Goal: Check status: Check status

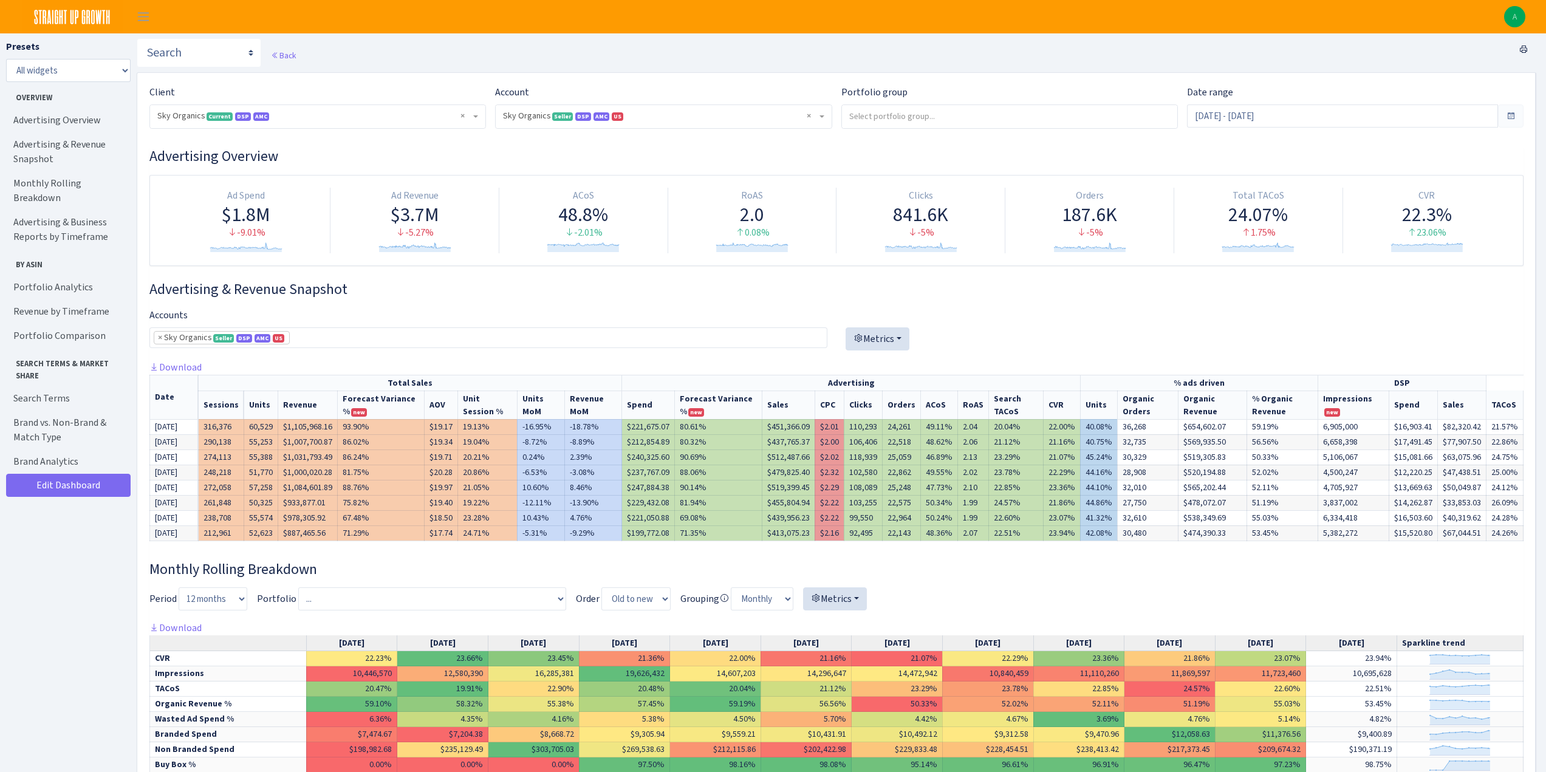
select select "[CREDIT_CARD_NUMBER]"
click at [601, 163] on h3 "Advertising Overview" at bounding box center [836, 157] width 1374 height 18
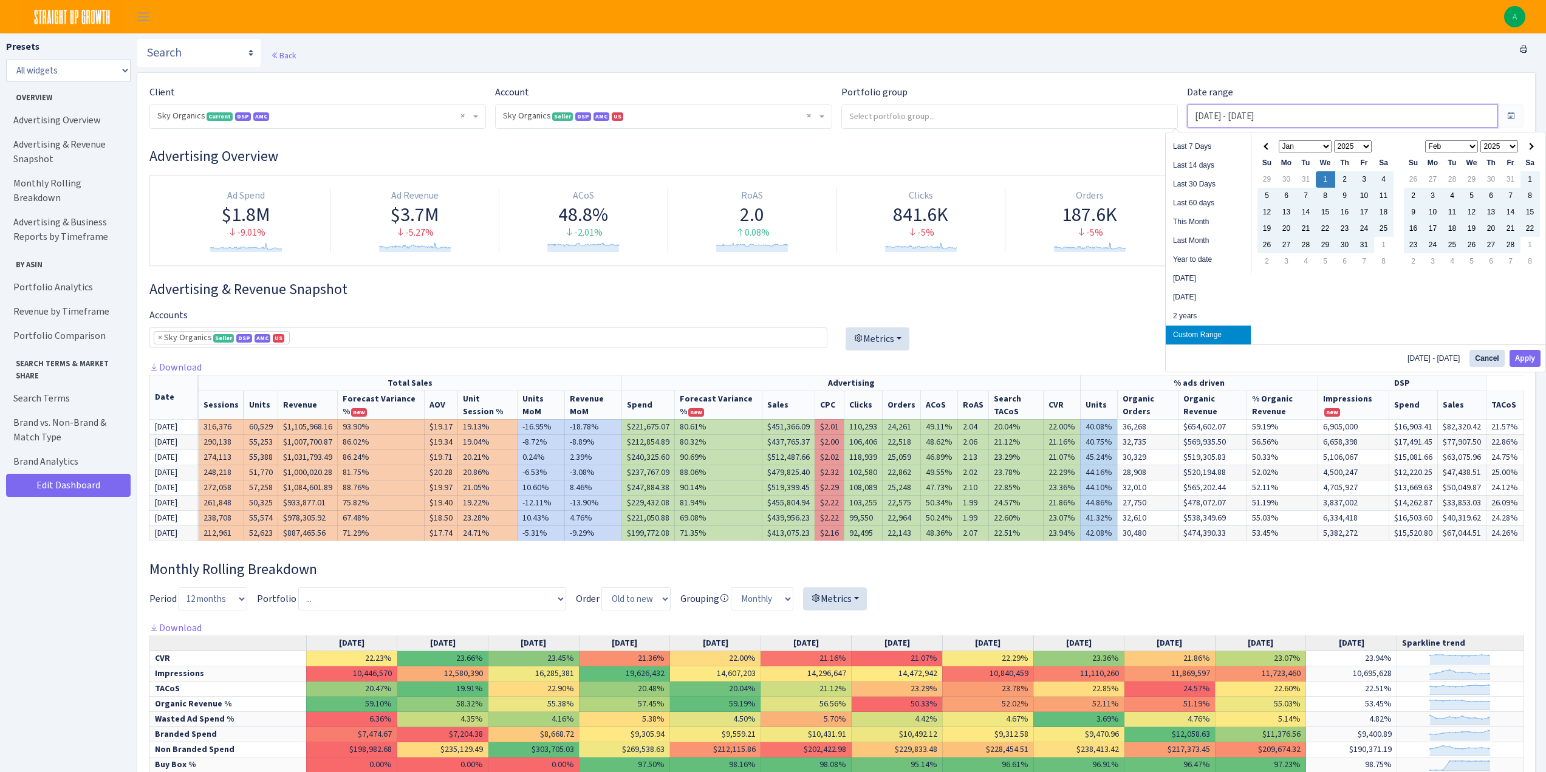
click at [1258, 118] on input "Jan 1, 2025 - Aug 31, 2025" at bounding box center [1342, 116] width 311 height 23
click at [1265, 149] on th at bounding box center [1267, 147] width 19 height 16
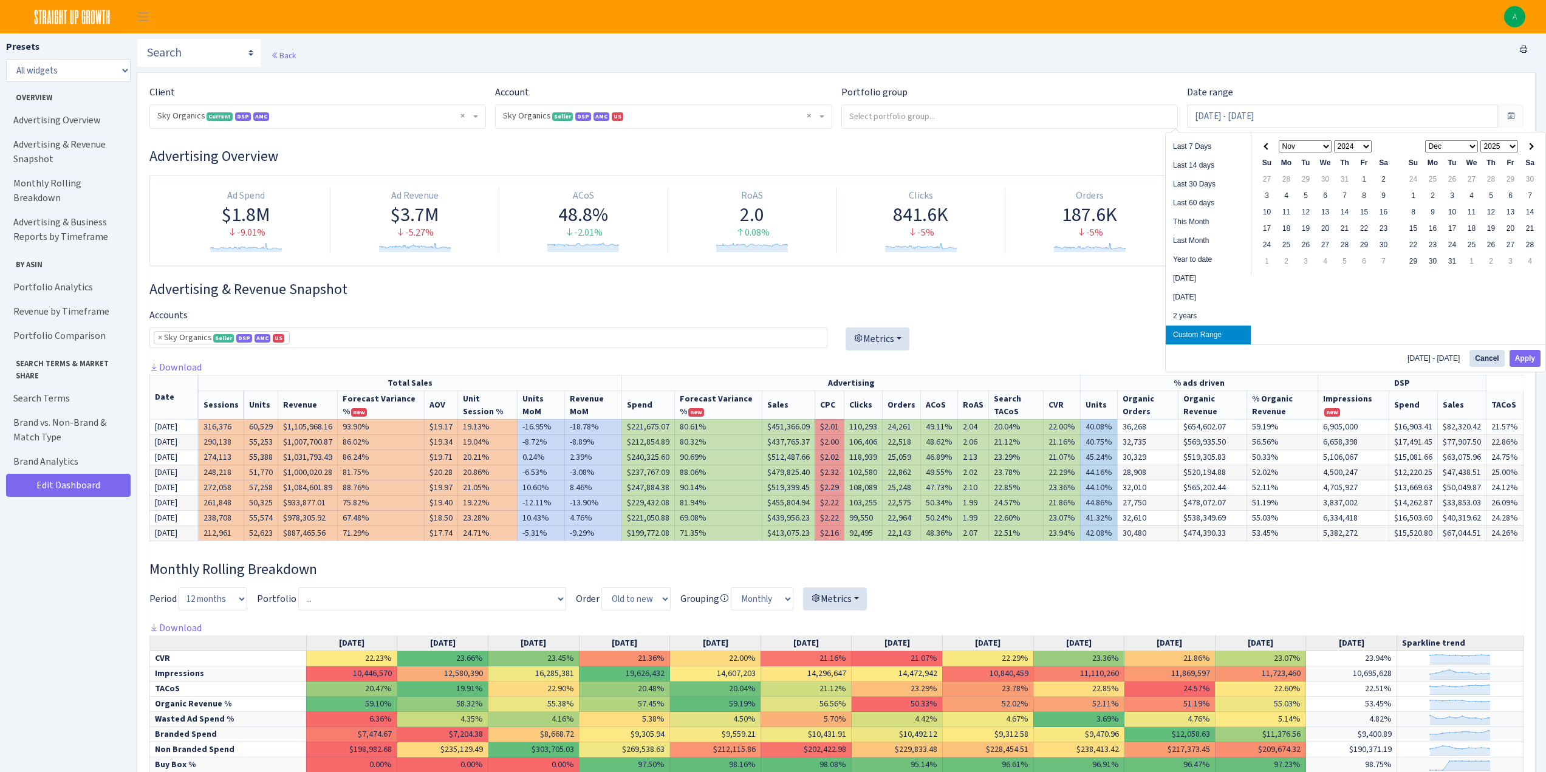
click at [1265, 149] on th at bounding box center [1267, 147] width 19 height 16
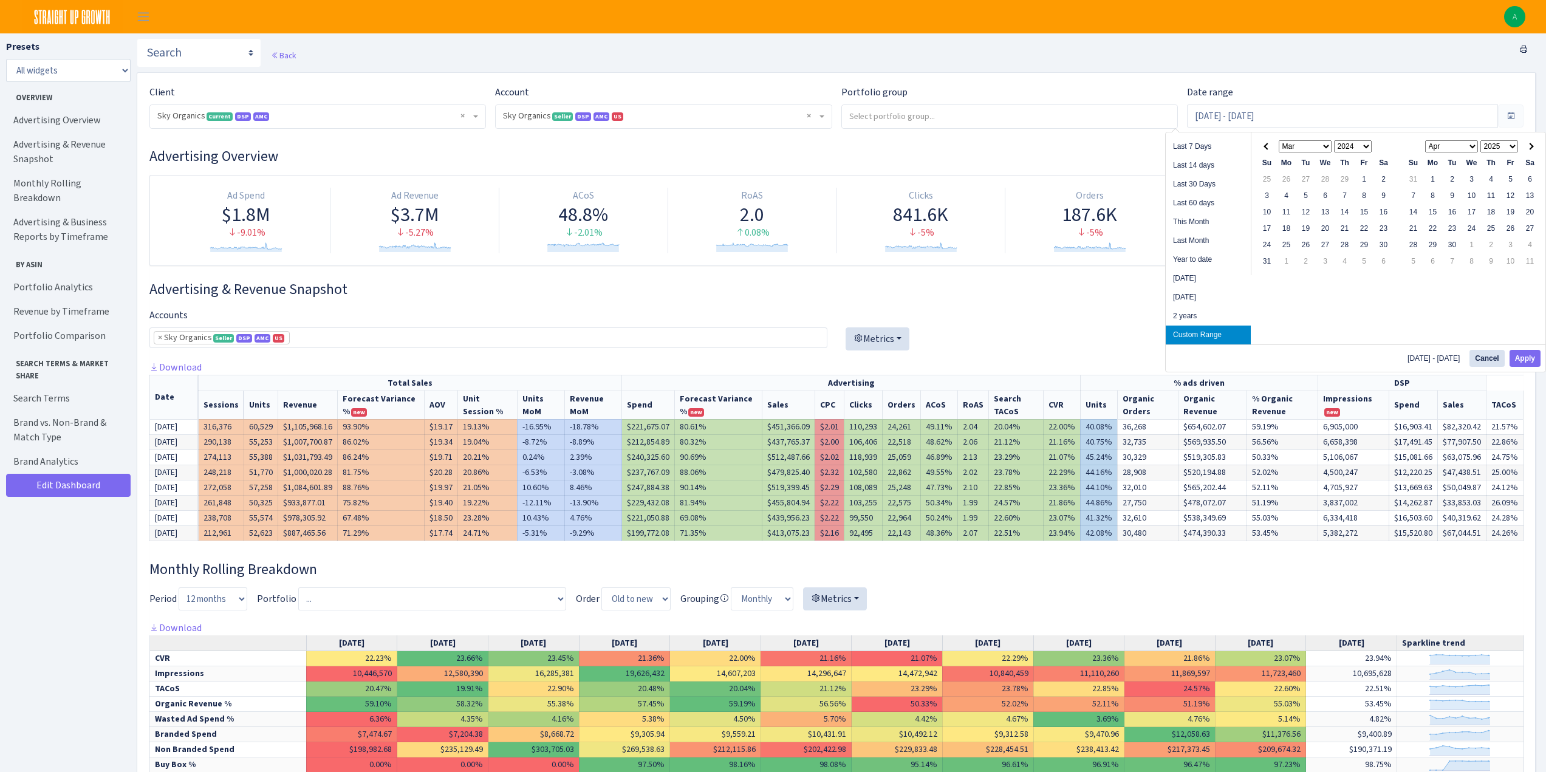
click at [1265, 149] on th at bounding box center [1267, 147] width 19 height 16
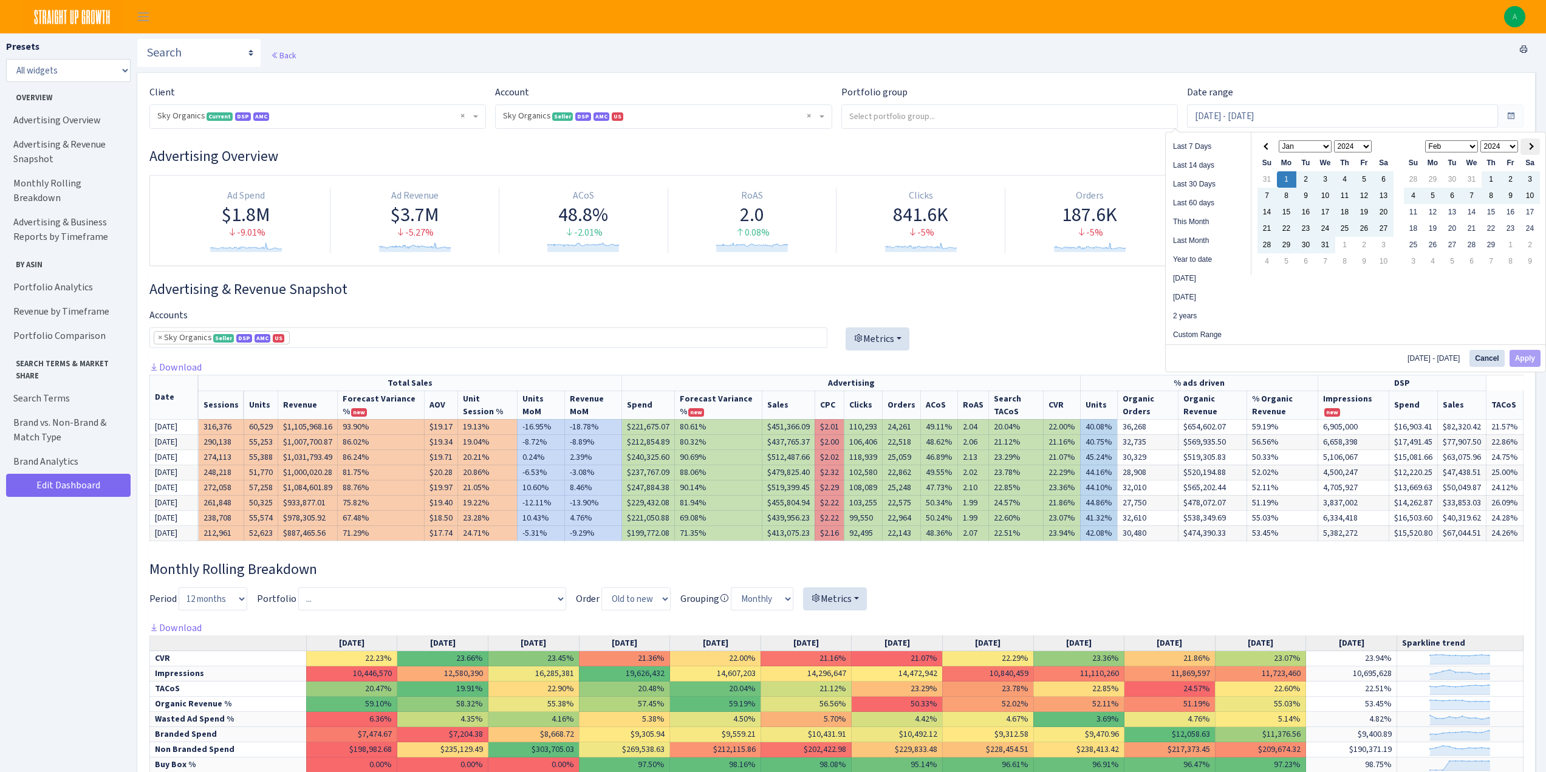
click at [1529, 145] on span at bounding box center [1530, 146] width 7 height 7
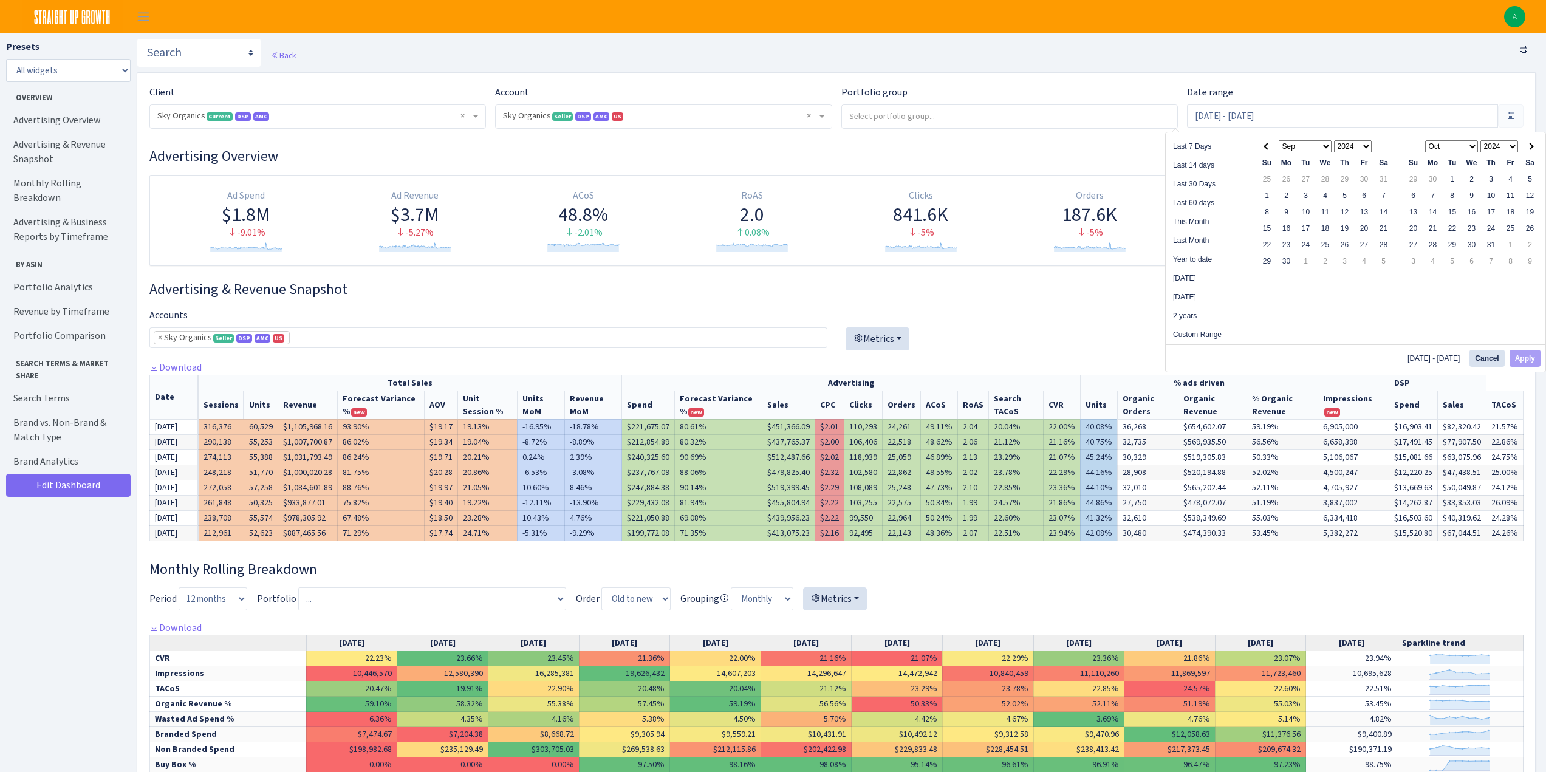
click at [1529, 145] on span at bounding box center [1530, 146] width 7 height 7
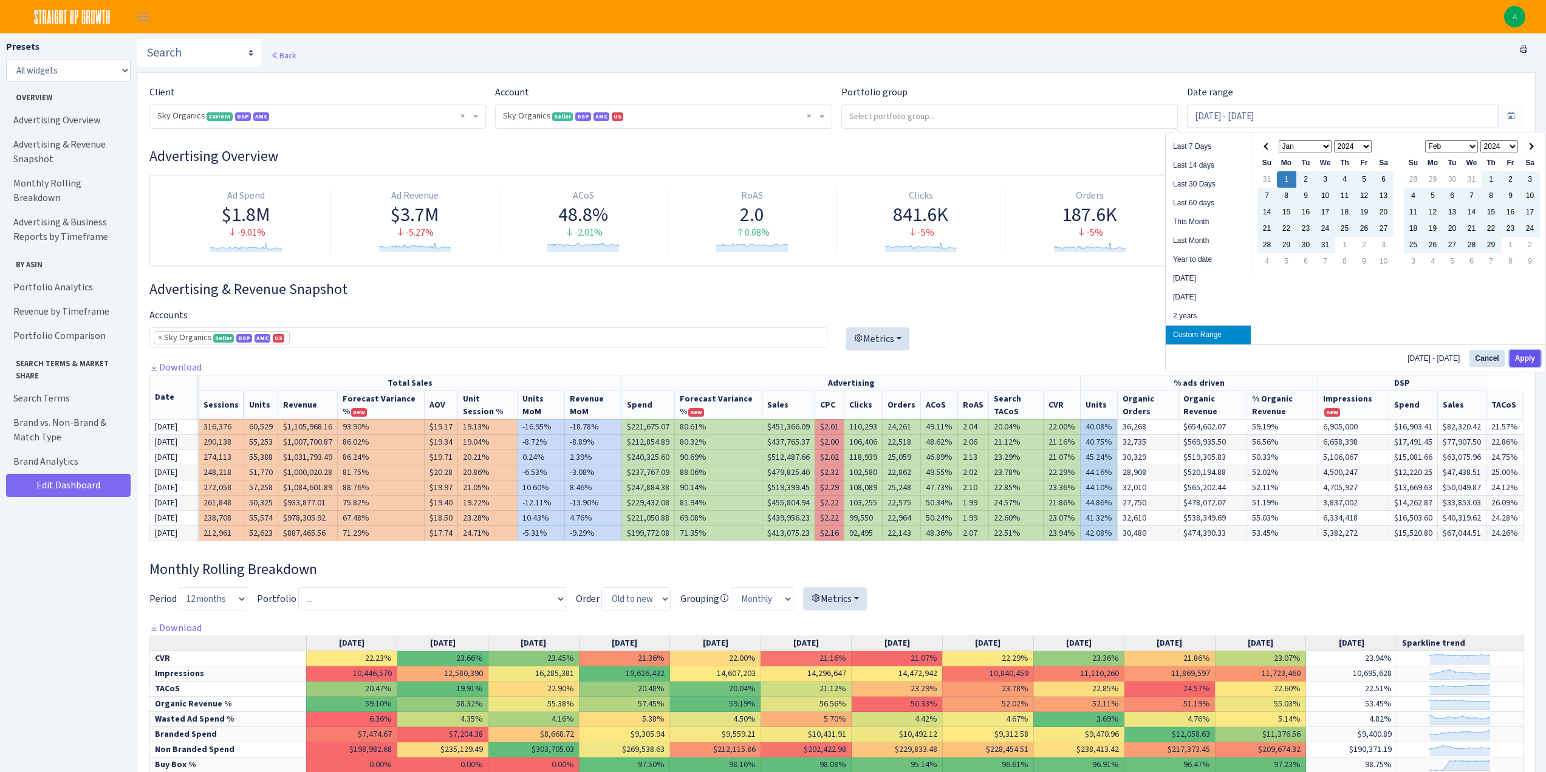
click at [1520, 360] on button "Apply" at bounding box center [1525, 358] width 31 height 17
type input "Jan 1, 2024 - Dec 31, 2024"
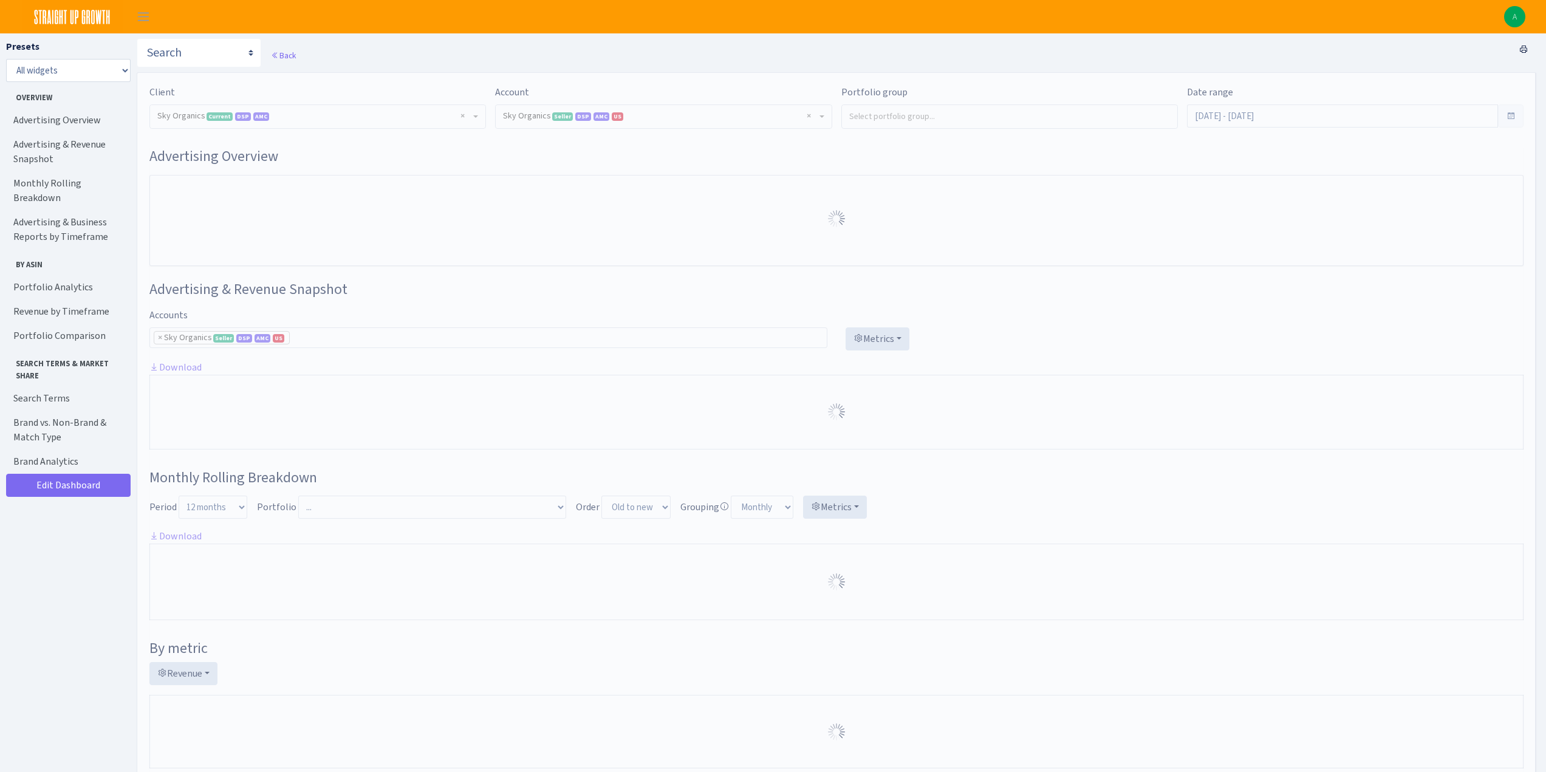
select select "[CREDIT_CARD_NUMBER]"
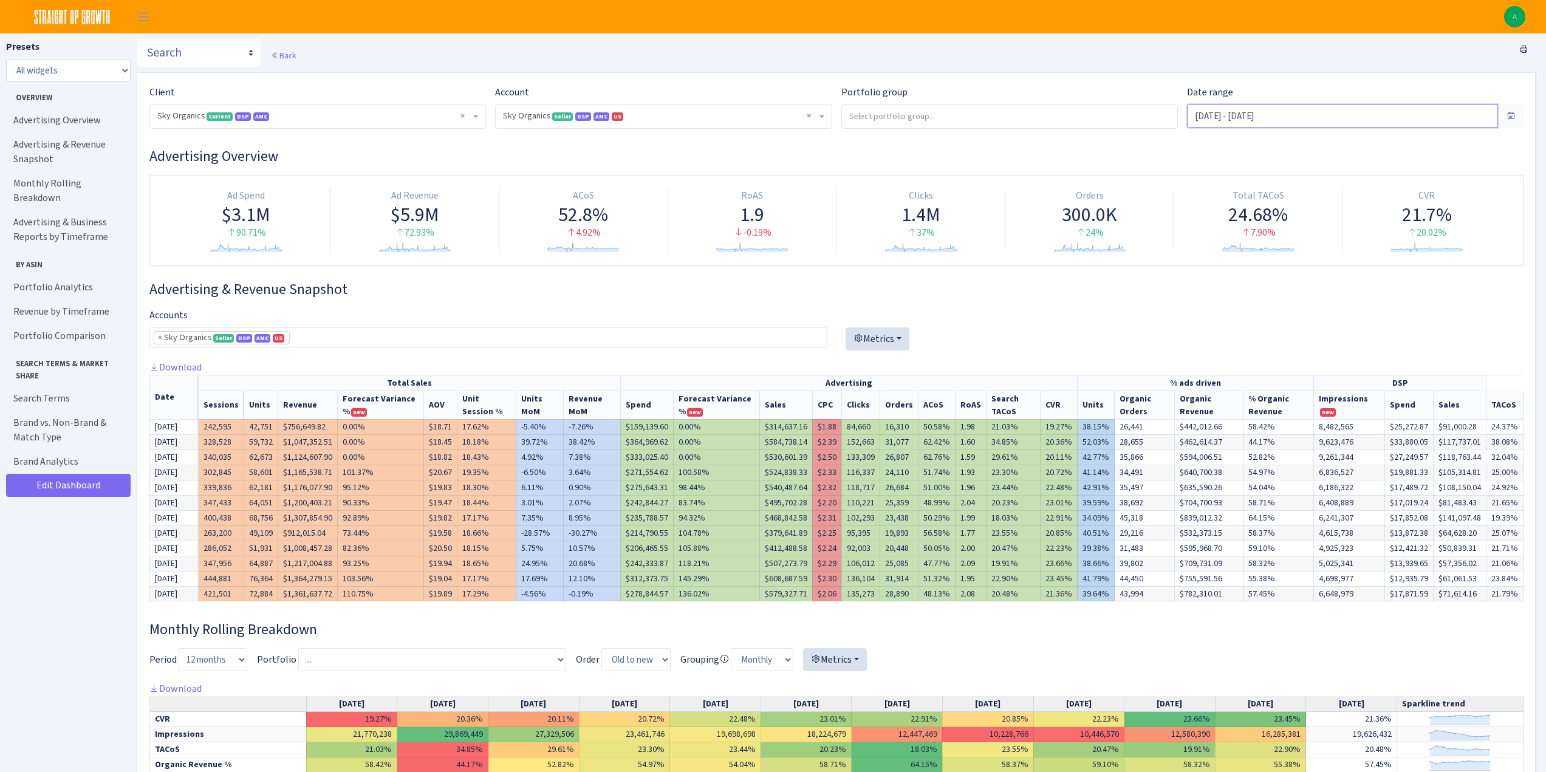
click at [1233, 120] on input "Jan 1, 2024 - Dec 31, 2024" at bounding box center [1342, 116] width 311 height 23
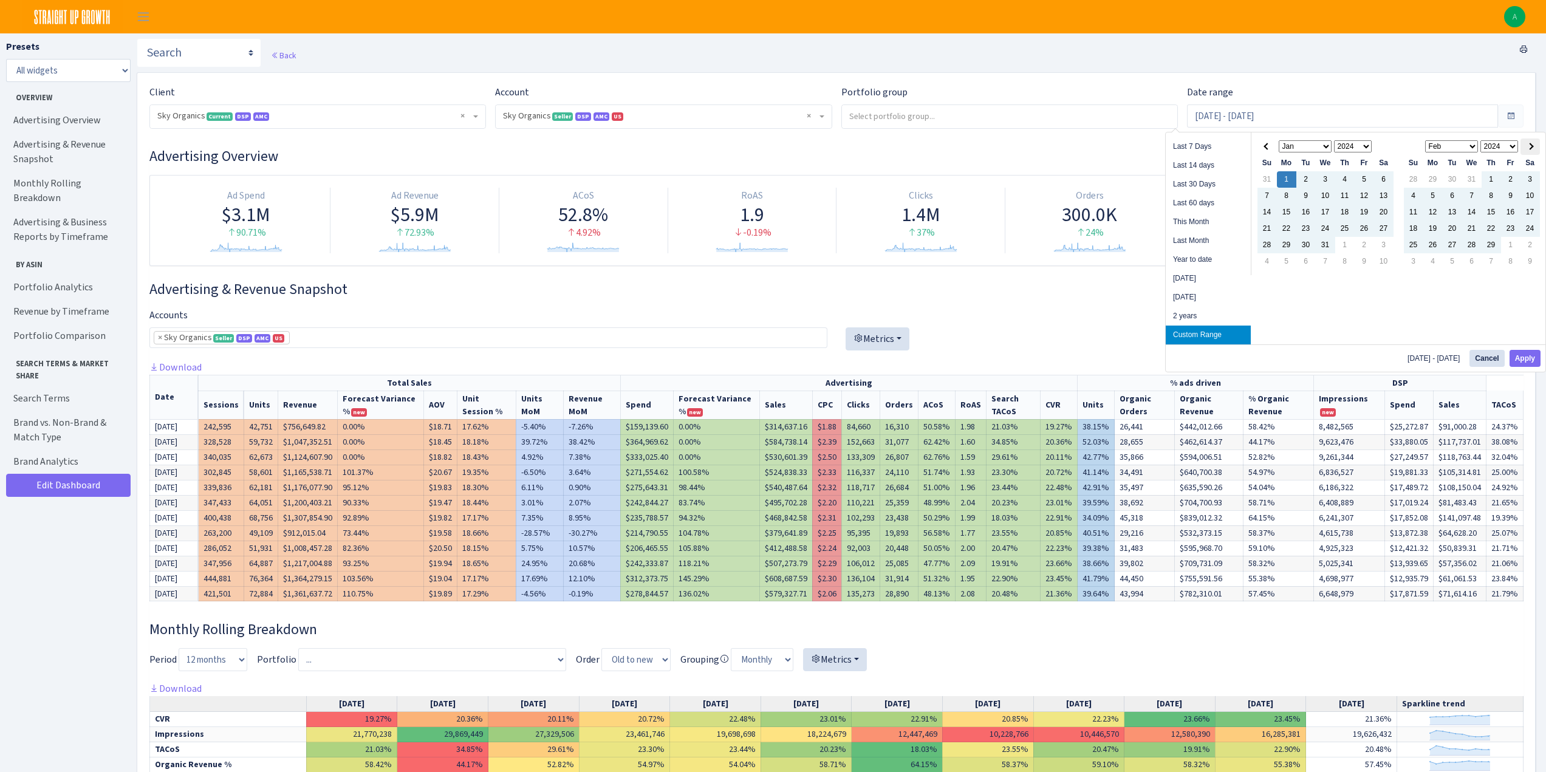
click at [1531, 145] on span at bounding box center [1530, 146] width 7 height 7
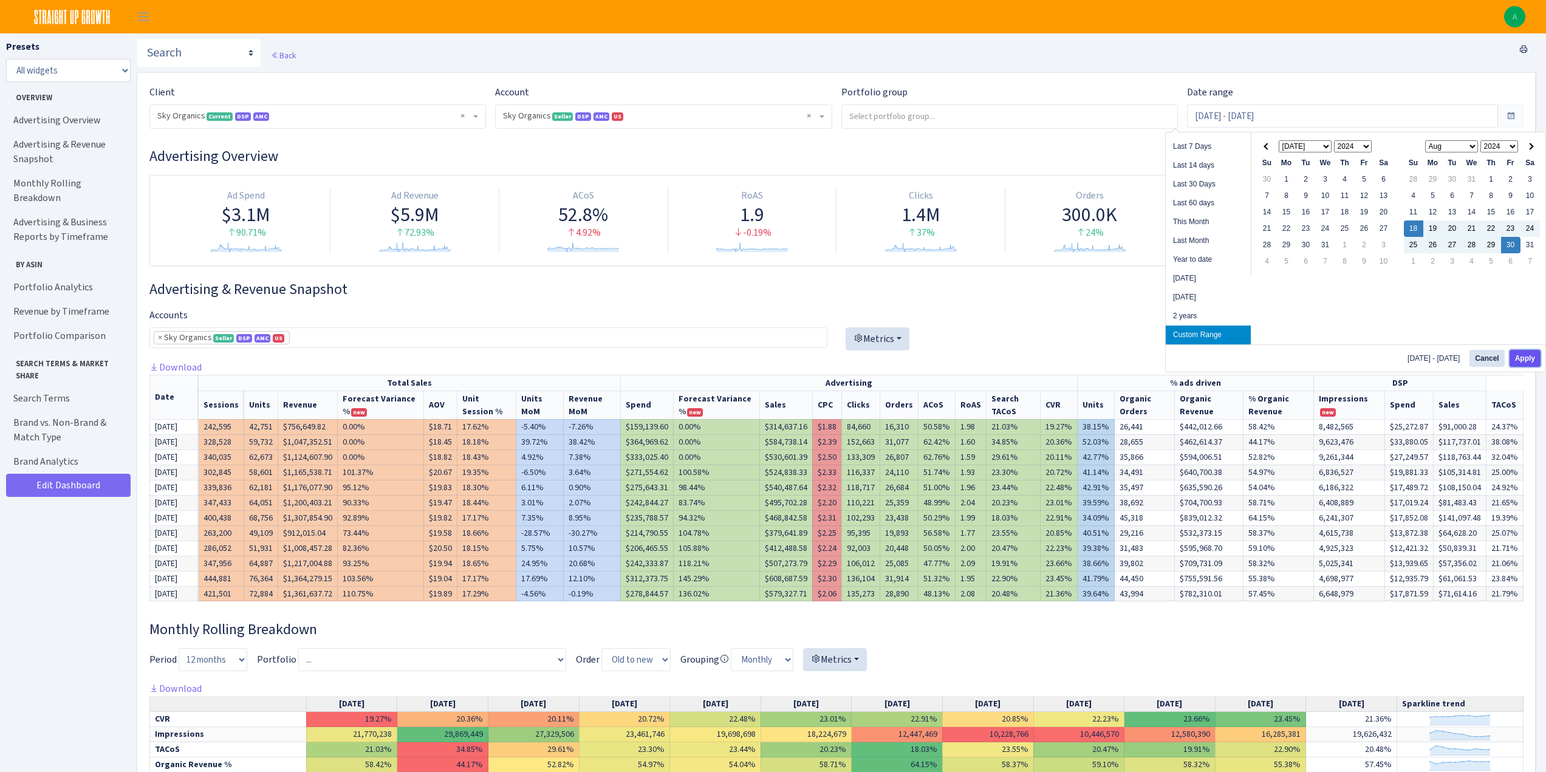
click at [1524, 358] on button "Apply" at bounding box center [1525, 358] width 31 height 17
type input "Aug 18, 2024 - Aug 30, 2024"
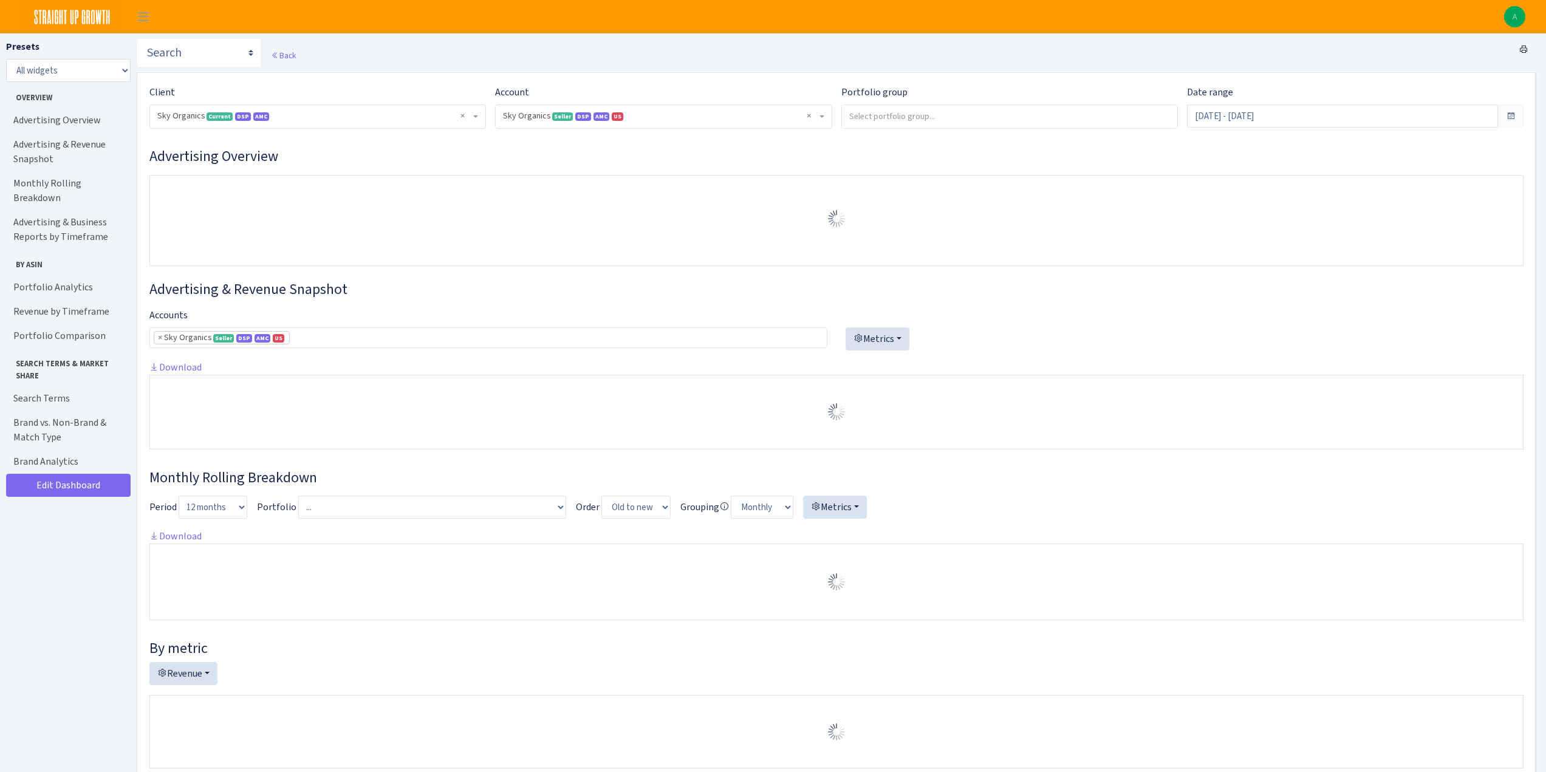
select select "[CREDIT_CARD_NUMBER]"
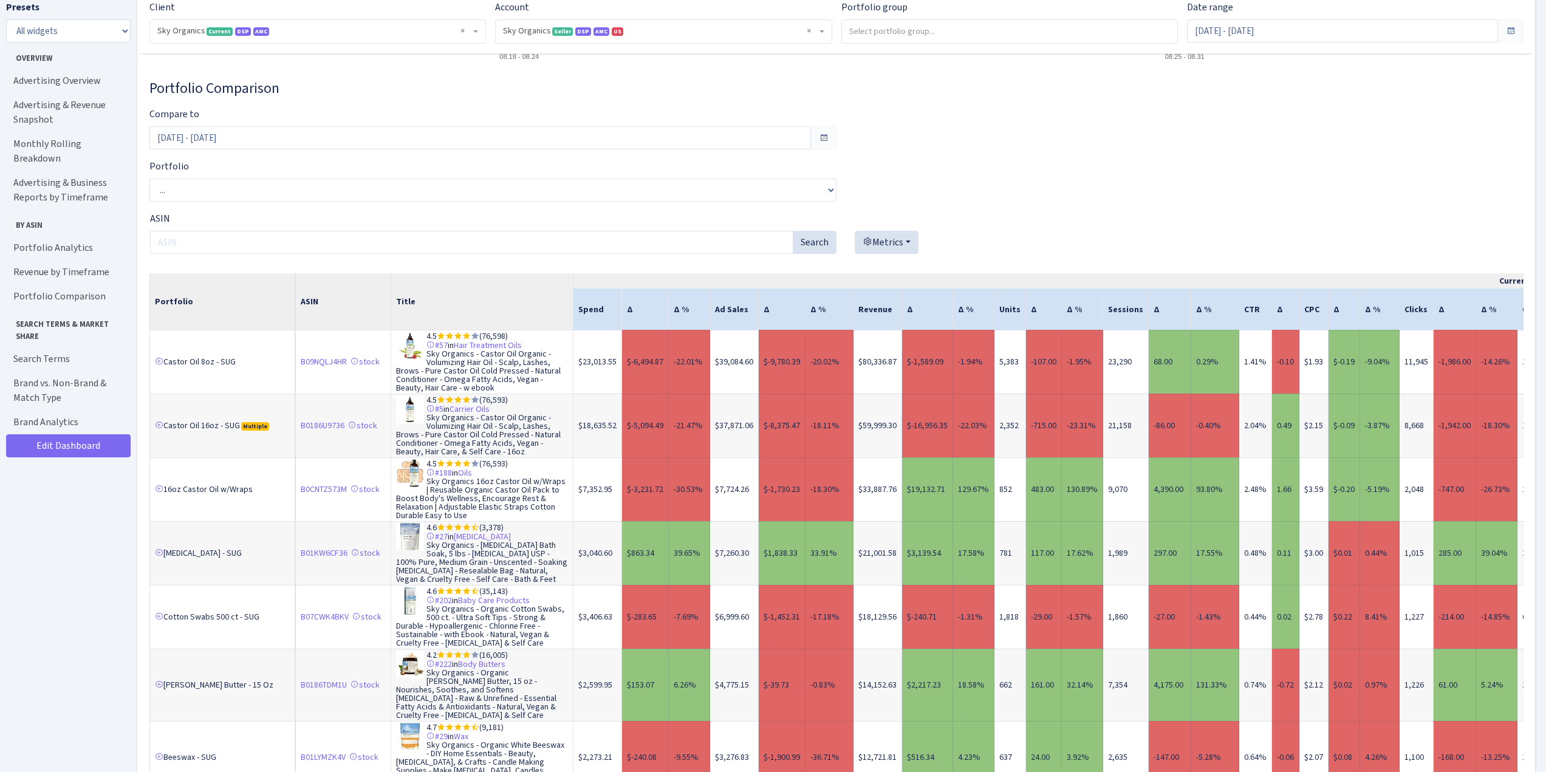
click at [559, 385] on td "4.5 (76,598) #57 in Hair Treatment Oils Sky Organics - Castor Oil Organic - Vol…" at bounding box center [482, 362] width 182 height 64
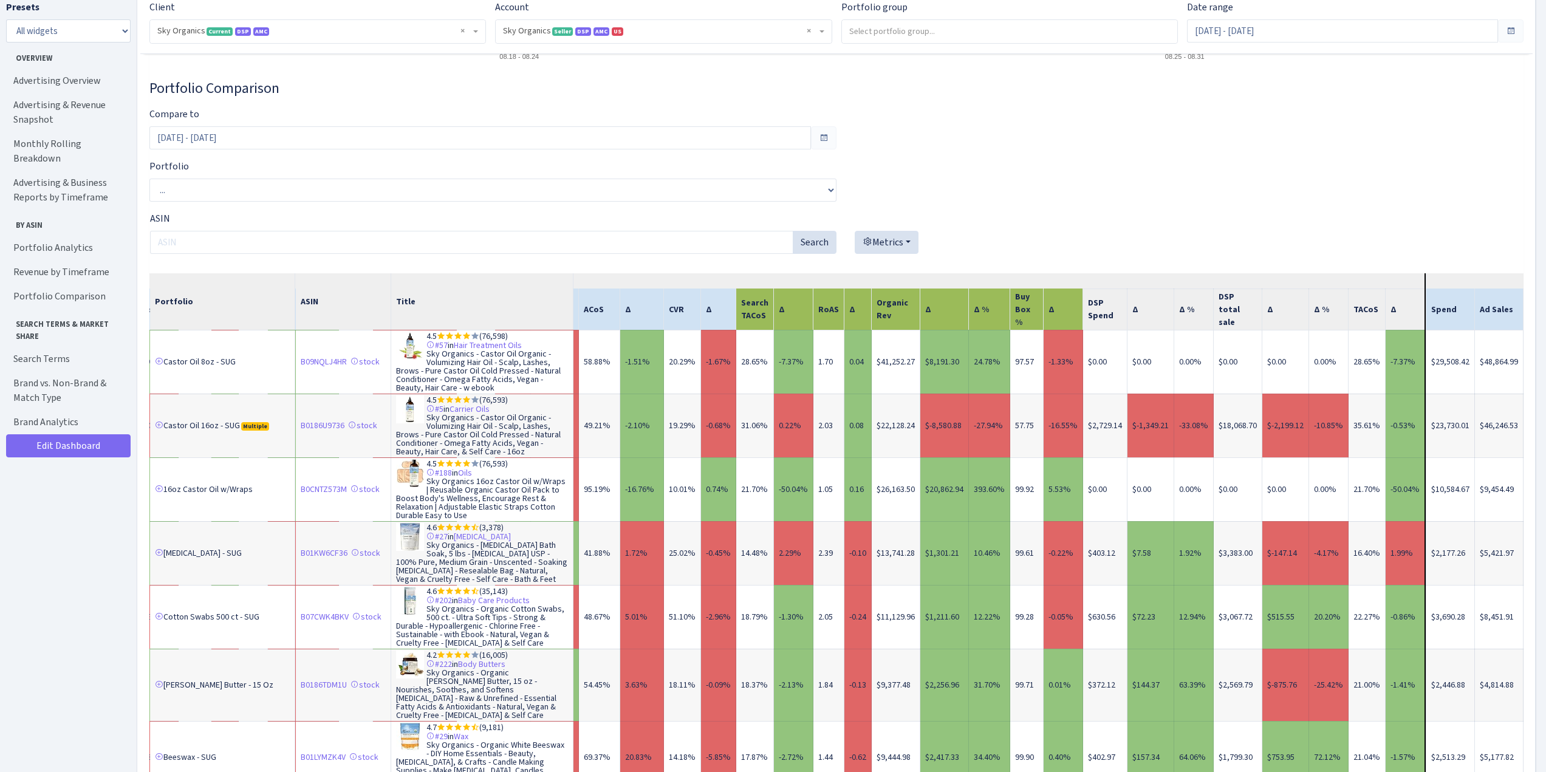
scroll to position [0, 1069]
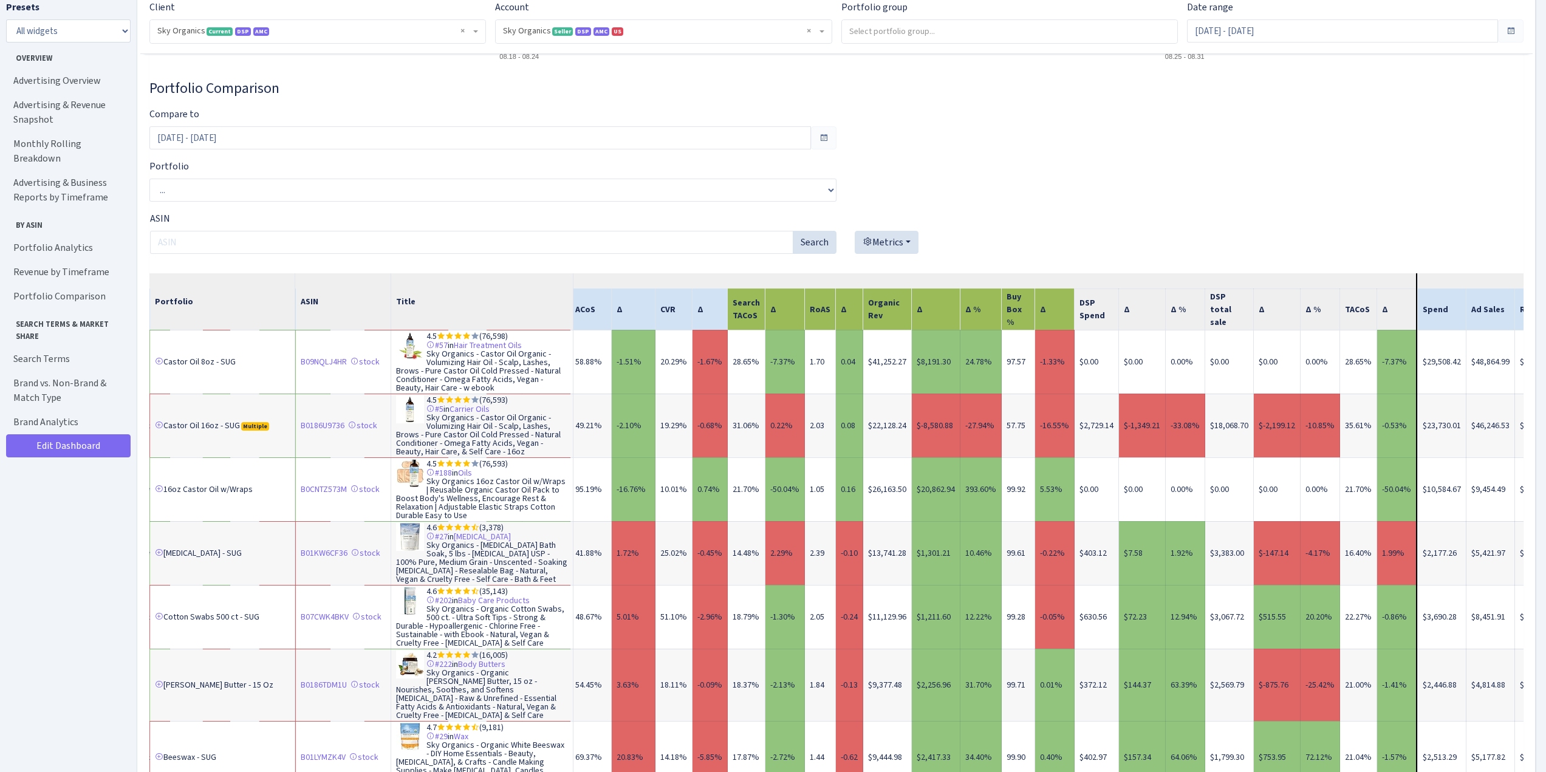
click at [1343, 376] on td "28.65%" at bounding box center [1358, 362] width 37 height 64
click at [1250, 41] on input "Aug 18, 2024 - Aug 30, 2024" at bounding box center [1342, 30] width 311 height 23
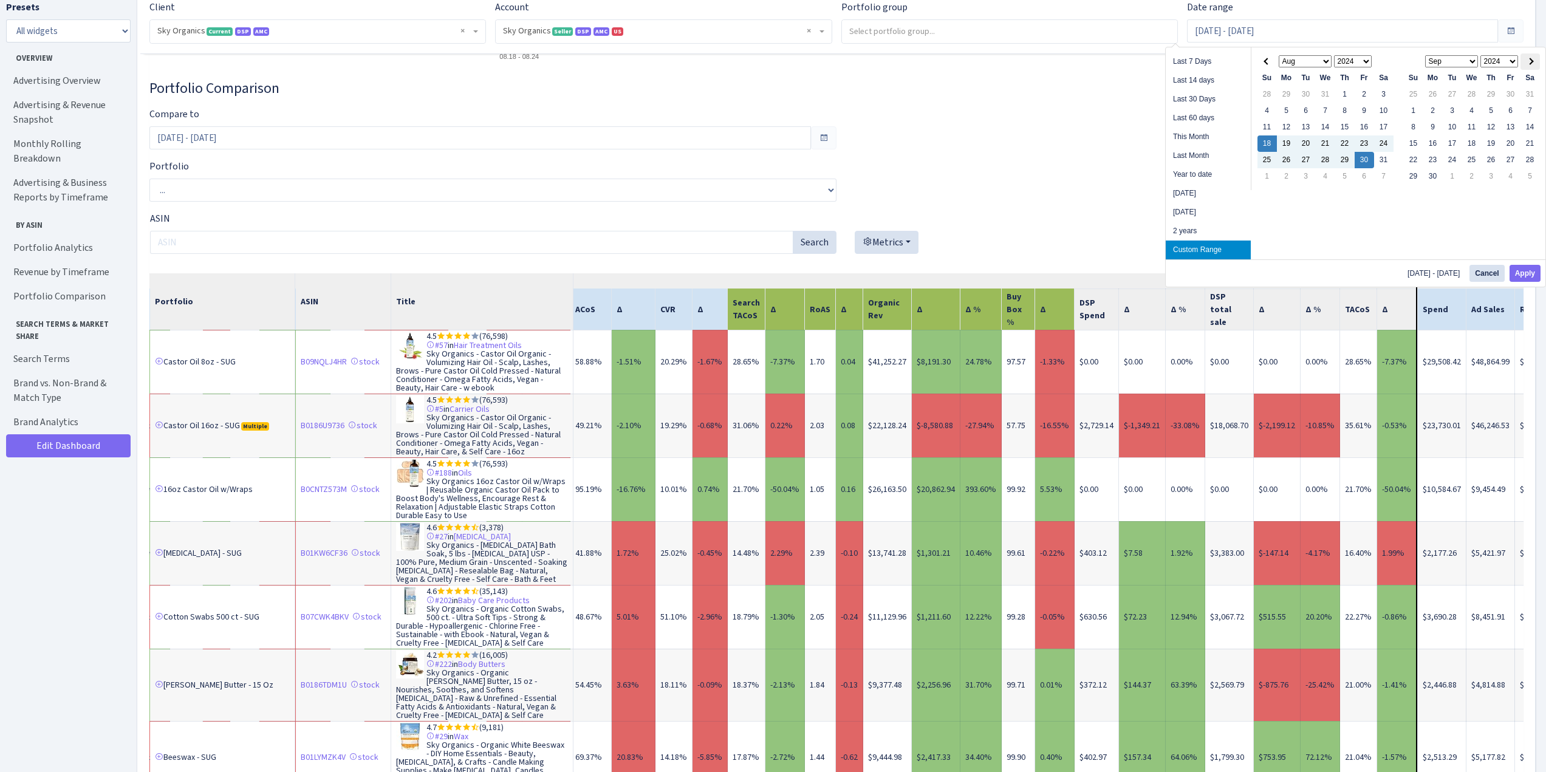
click at [1530, 66] on th at bounding box center [1530, 61] width 19 height 16
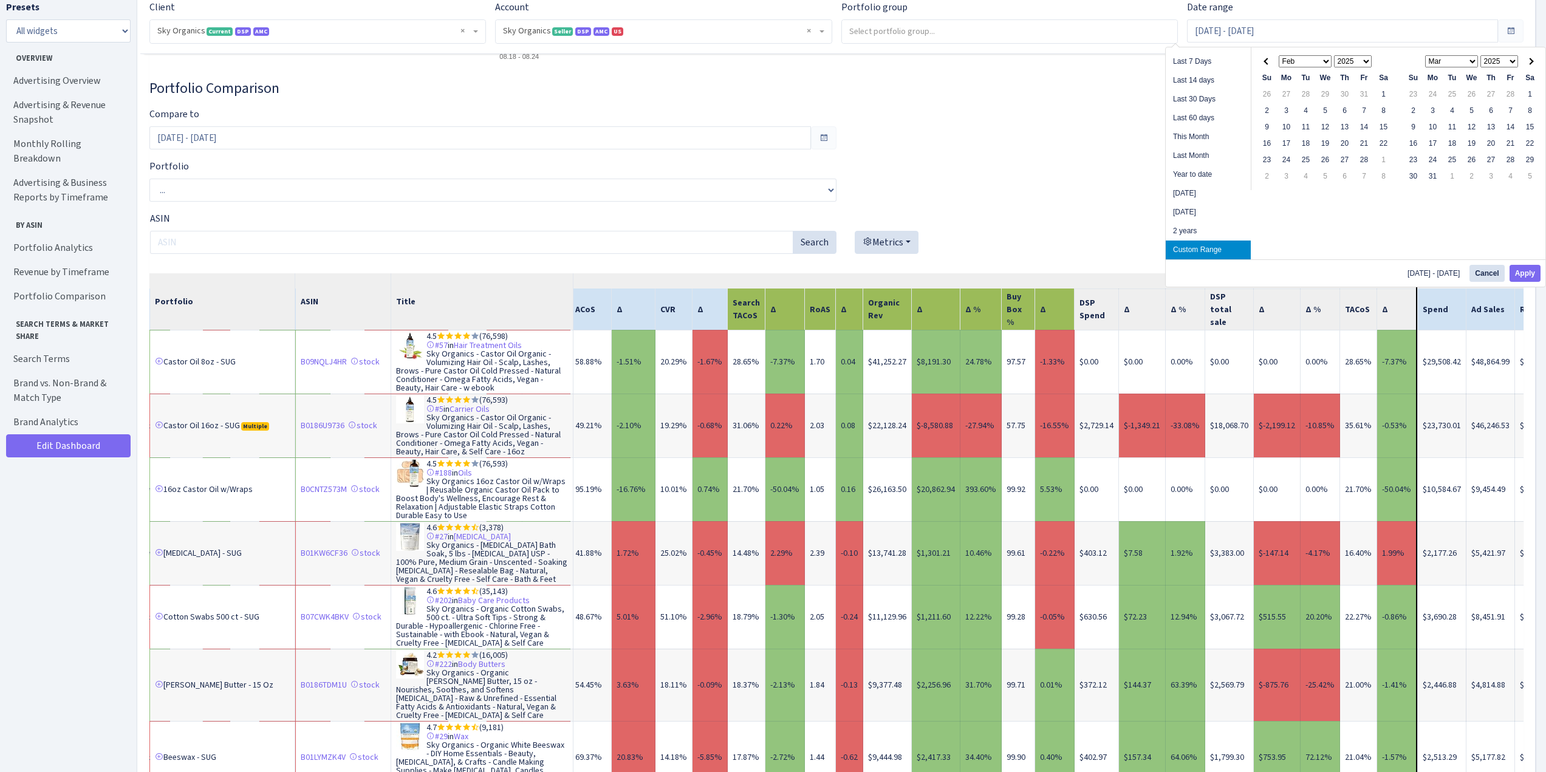
click at [1530, 66] on th at bounding box center [1530, 61] width 19 height 16
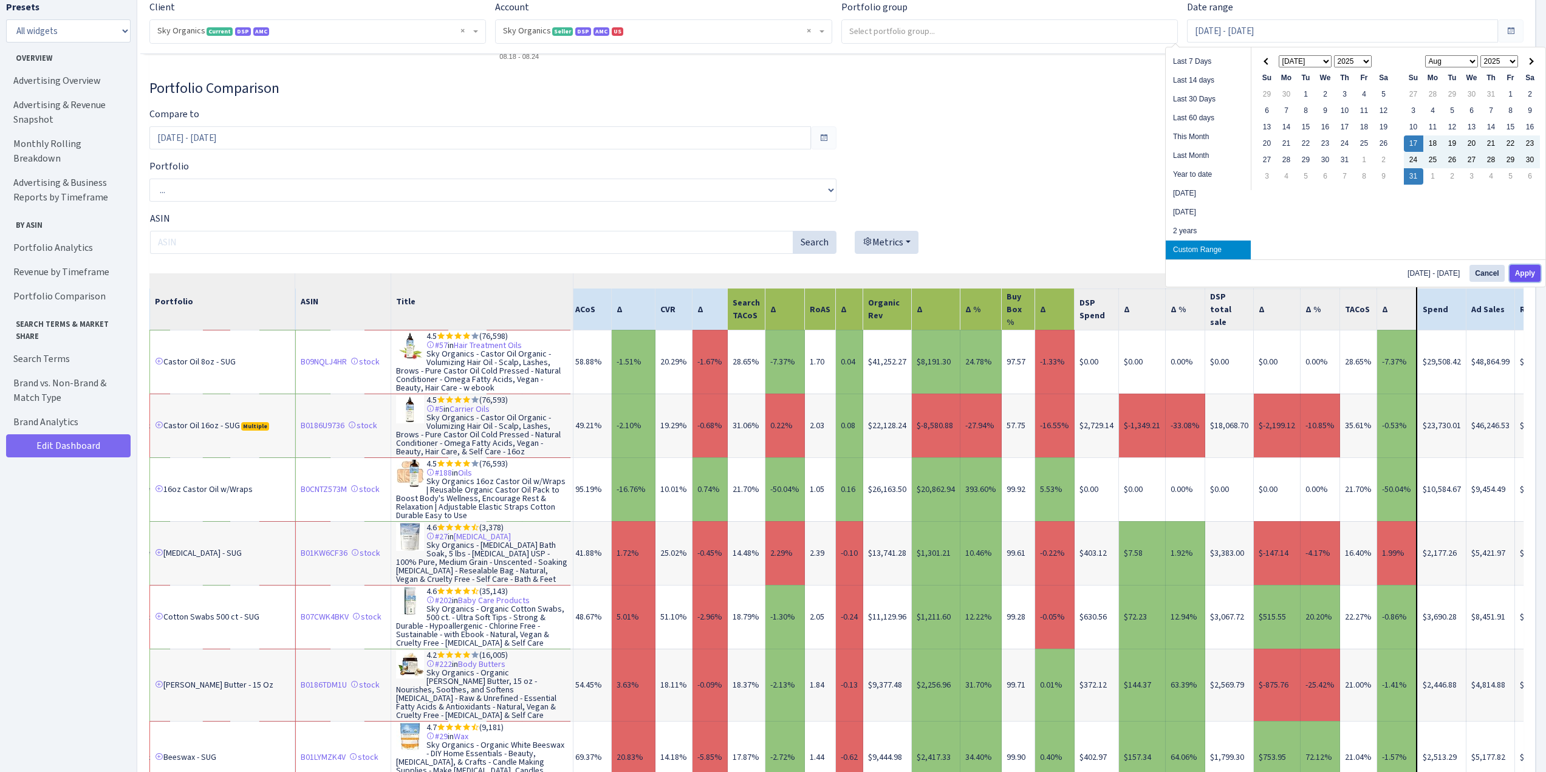
click at [1523, 274] on button "Apply" at bounding box center [1525, 273] width 31 height 17
type input "[DATE] - [DATE]"
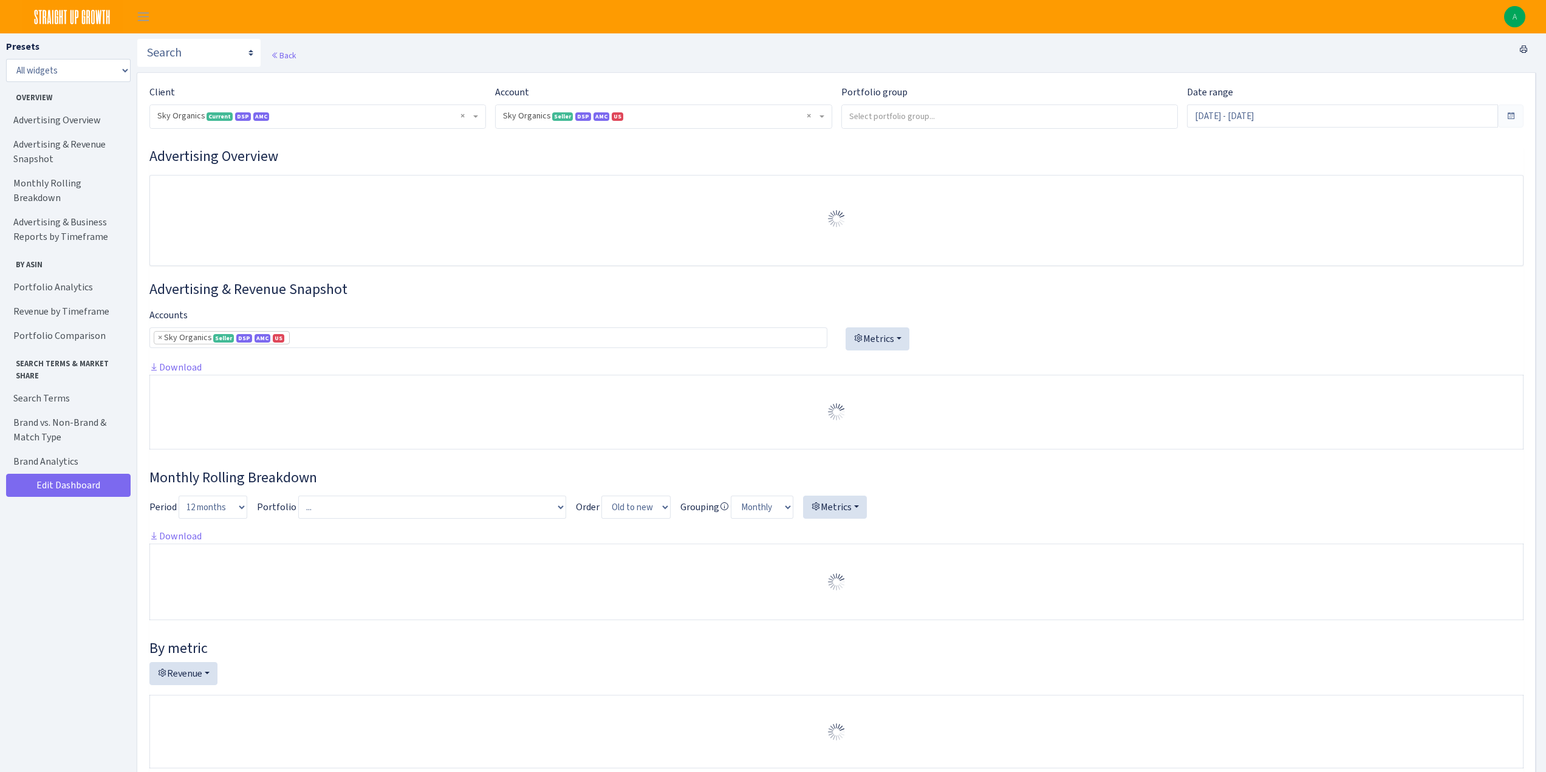
select select "[CREDIT_CARD_NUMBER]"
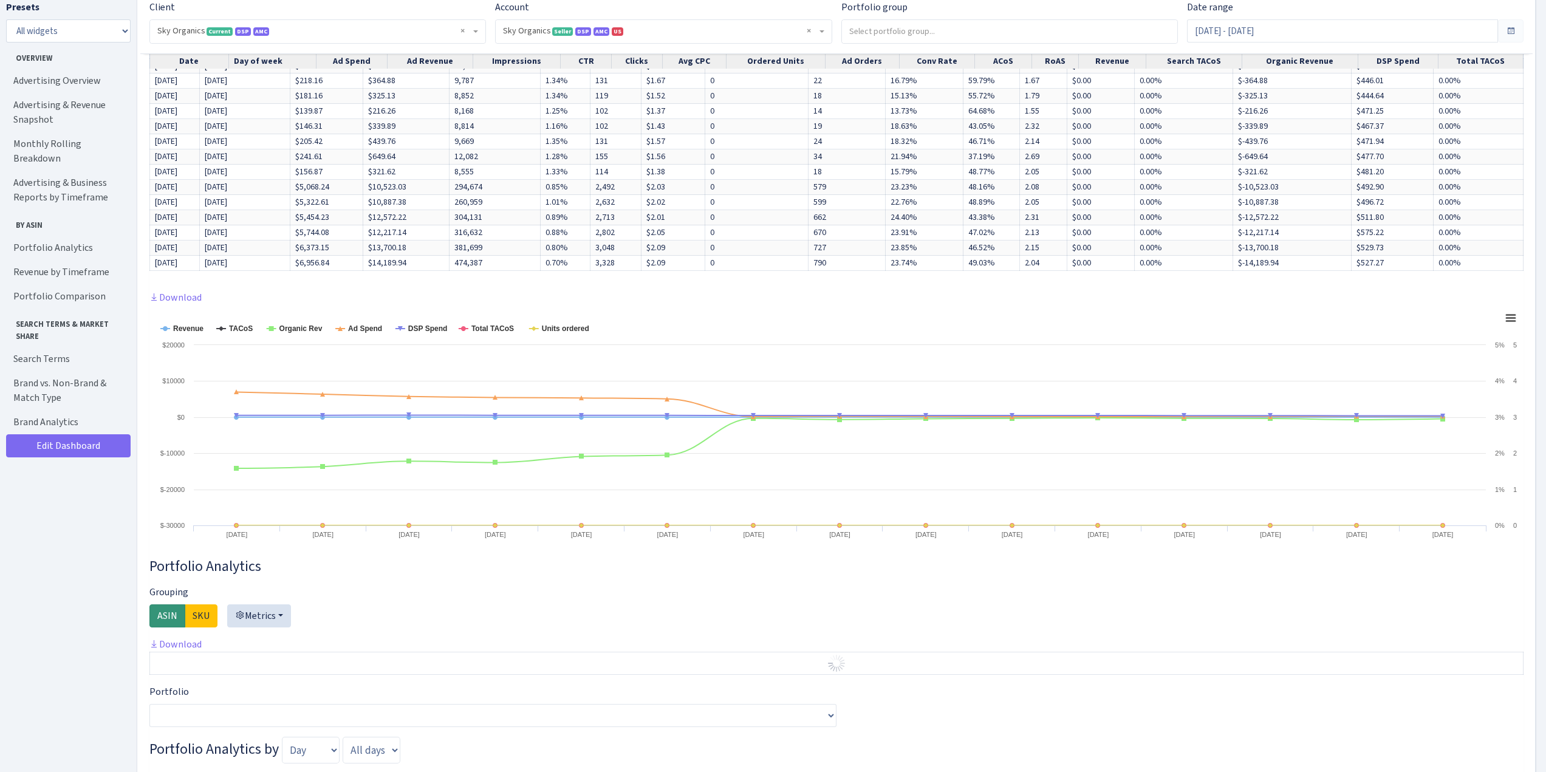
scroll to position [1154, 0]
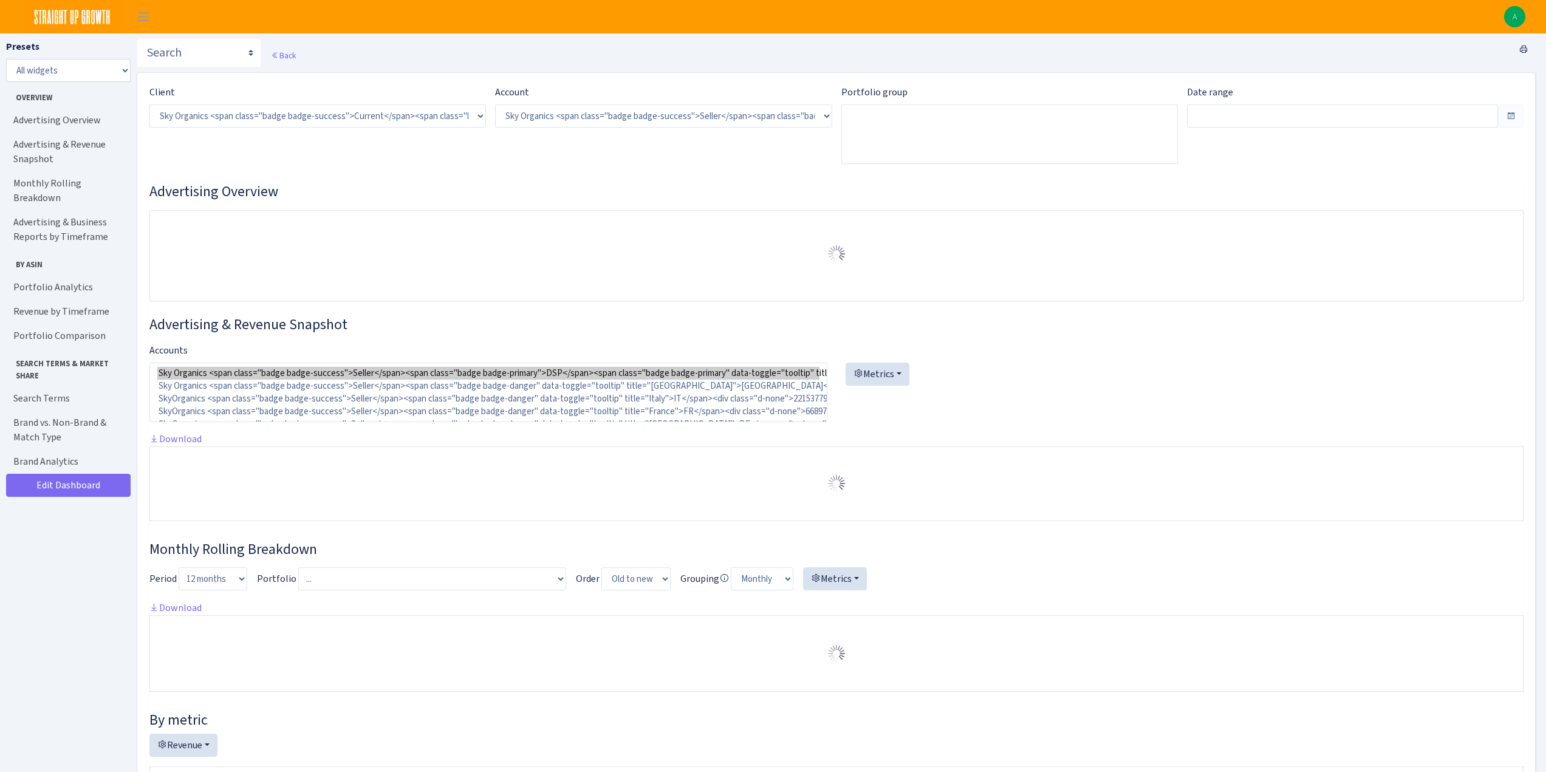
select select "[CREDIT_CARD_NUMBER]"
type input "[DATE] - [DATE]"
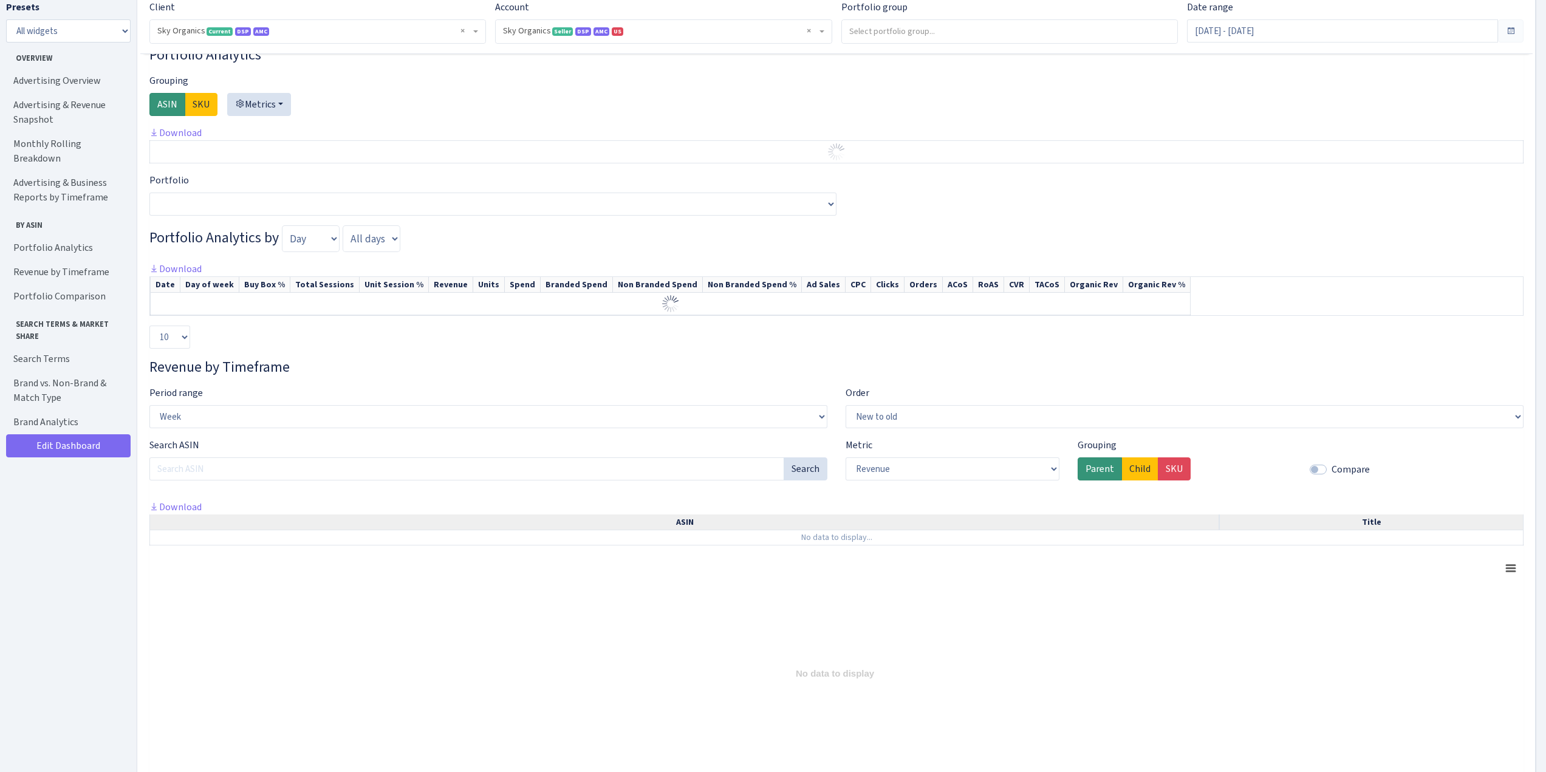
scroll to position [1762, 0]
